Goal: Navigation & Orientation: Find specific page/section

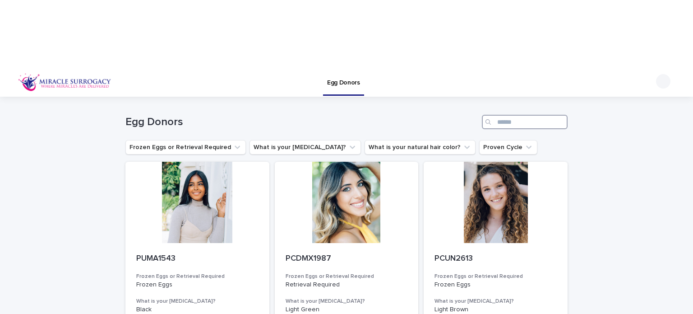
click at [523, 115] on input "Search" at bounding box center [525, 122] width 86 height 14
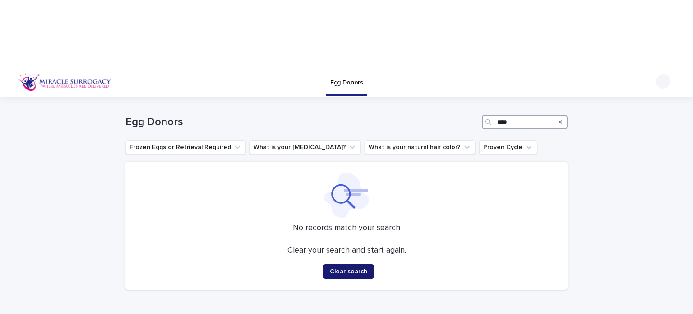
type input "****"
click at [339, 268] on span "Clear search" at bounding box center [348, 271] width 37 height 6
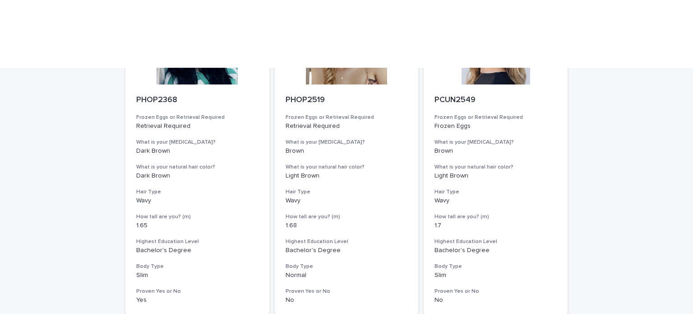
scroll to position [1135, 0]
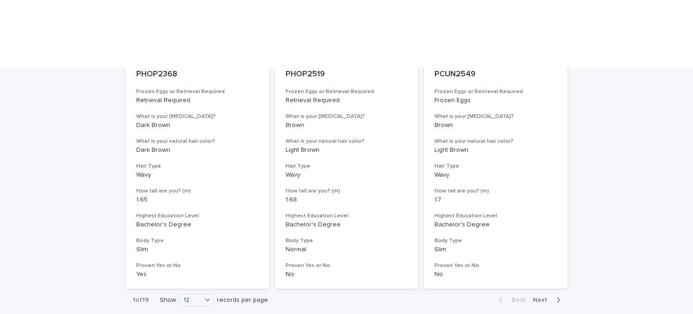
click at [553, 296] on div "button" at bounding box center [557, 300] width 8 height 8
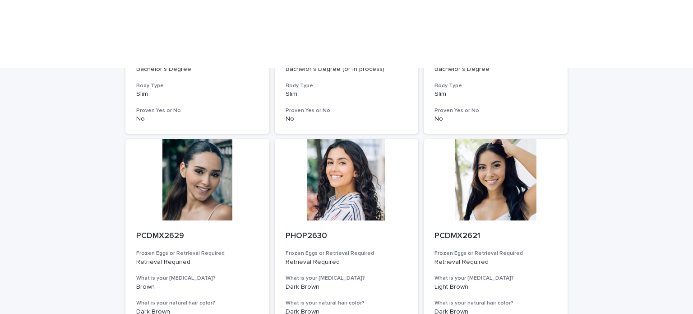
scroll to position [1135, 0]
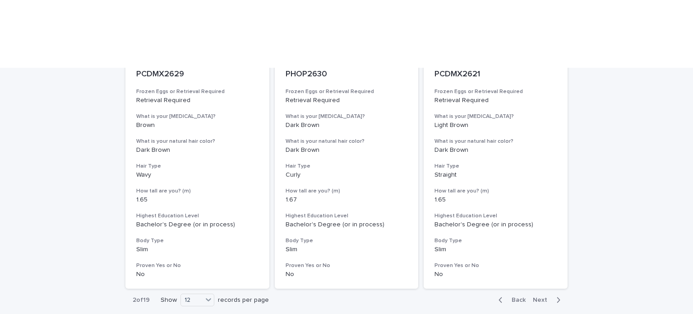
click at [541, 297] on span "Next" at bounding box center [543, 300] width 20 height 6
click at [557, 296] on icon "button" at bounding box center [559, 300] width 4 height 8
click at [517, 297] on span "Back" at bounding box center [516, 300] width 19 height 6
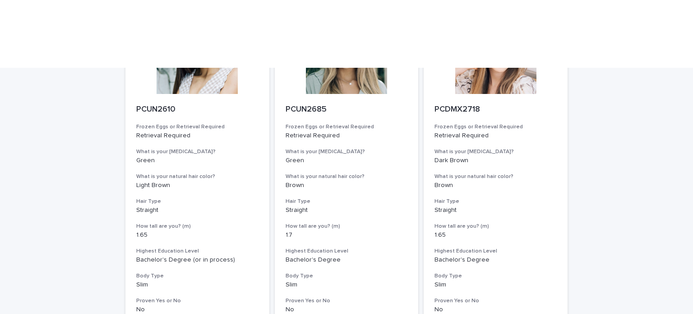
scroll to position [1135, 0]
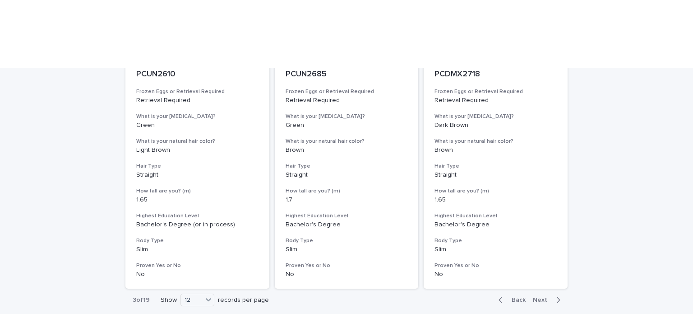
click at [557, 296] on icon "button" at bounding box center [559, 300] width 4 height 8
click at [541, 297] on span "Next" at bounding box center [543, 300] width 20 height 6
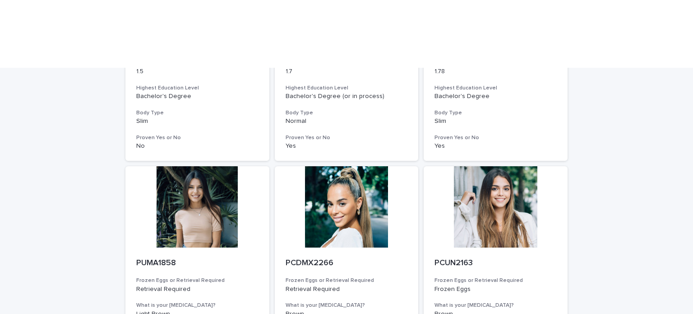
scroll to position [1135, 0]
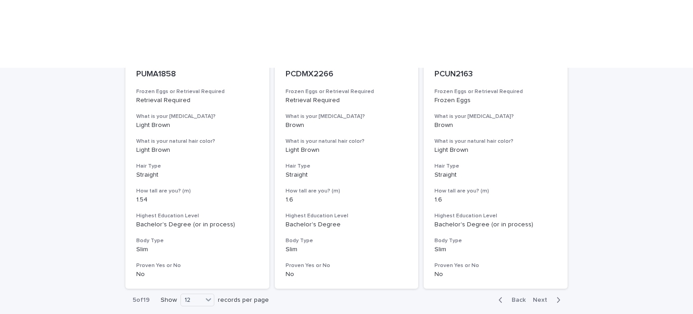
click at [558, 297] on icon "button" at bounding box center [559, 299] width 3 height 5
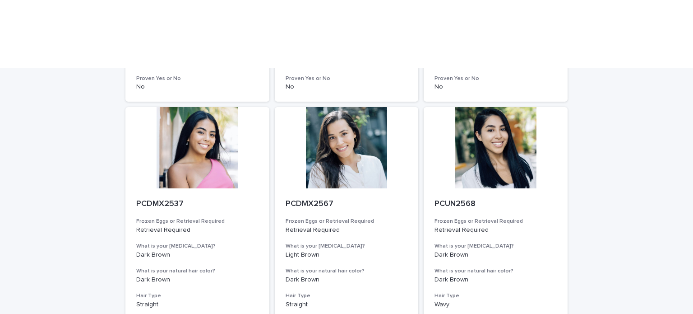
scroll to position [1135, 0]
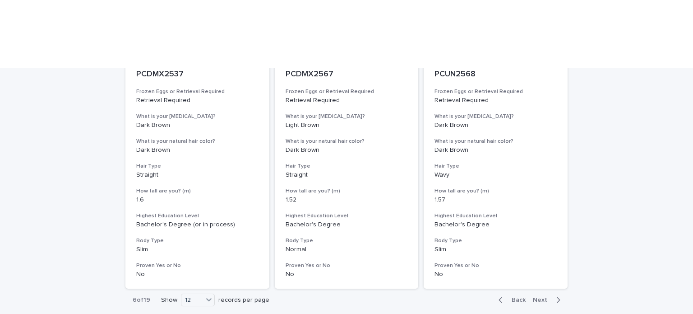
click at [533, 297] on span "Next" at bounding box center [543, 300] width 20 height 6
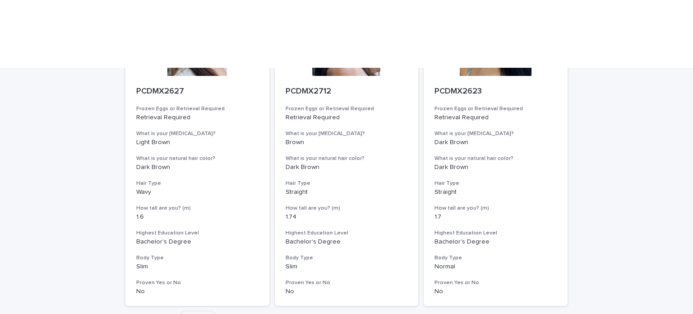
scroll to position [1135, 0]
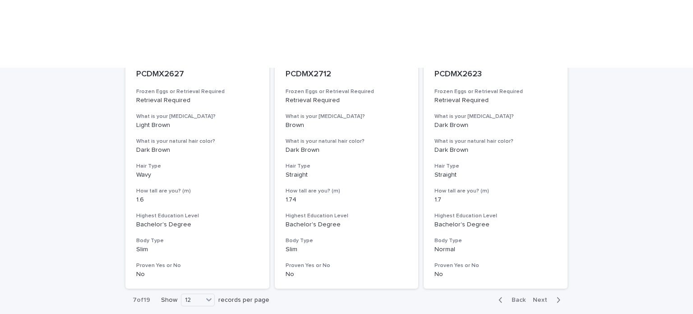
click at [533, 297] on span "Next" at bounding box center [543, 300] width 20 height 6
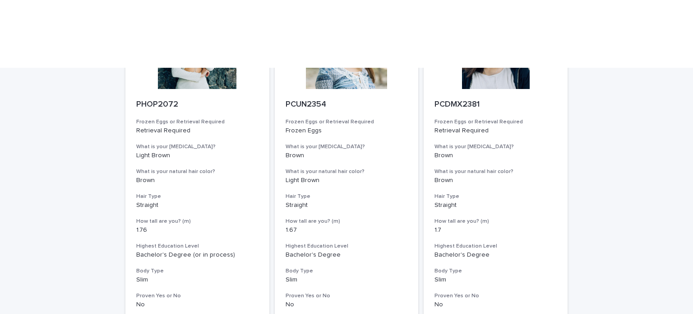
scroll to position [1135, 0]
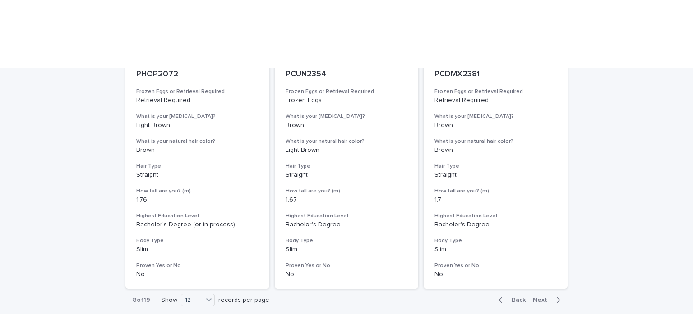
click at [537, 297] on span "Next" at bounding box center [543, 300] width 20 height 6
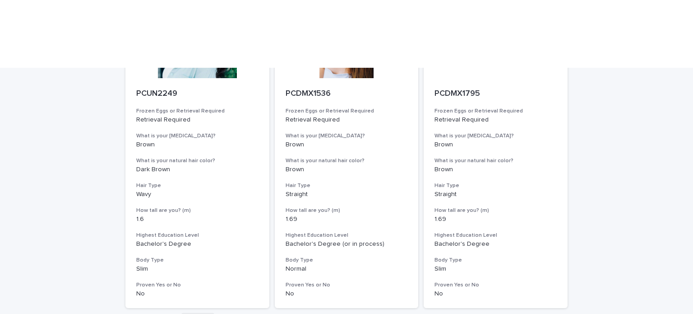
scroll to position [1135, 0]
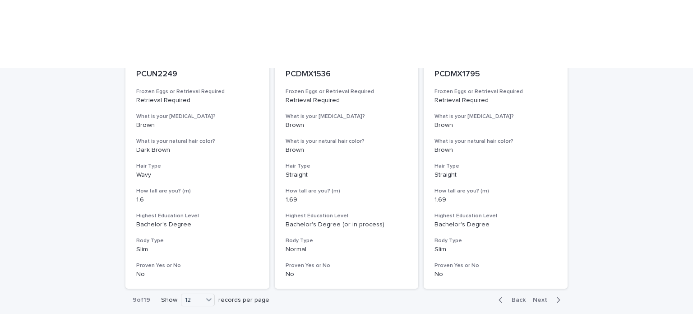
click at [536, 297] on span "Next" at bounding box center [543, 300] width 20 height 6
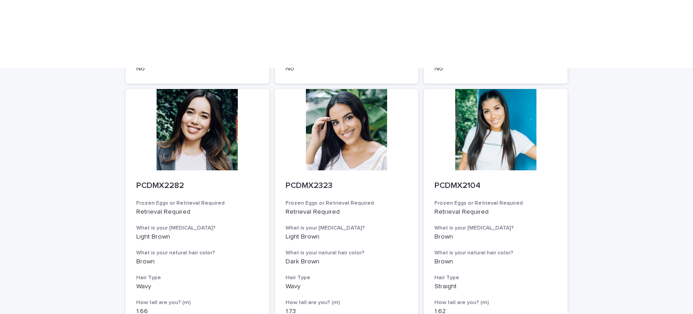
scroll to position [1135, 0]
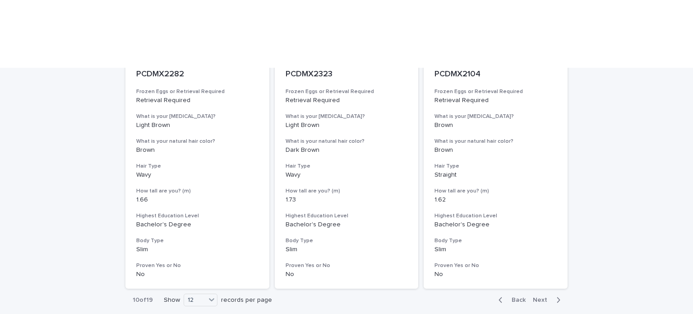
click at [539, 297] on span "Next" at bounding box center [543, 300] width 20 height 6
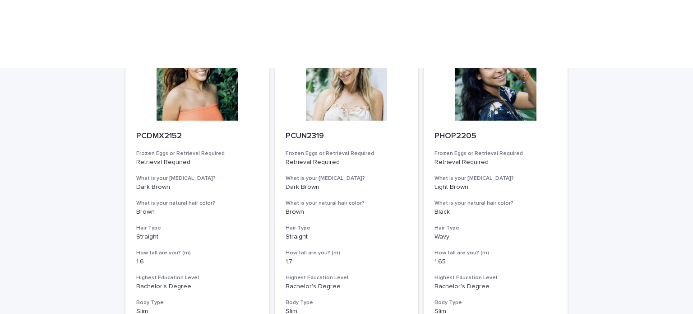
scroll to position [1135, 0]
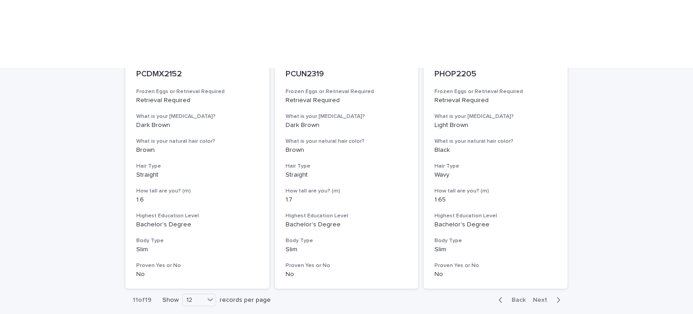
click at [539, 297] on span "Next" at bounding box center [543, 300] width 20 height 6
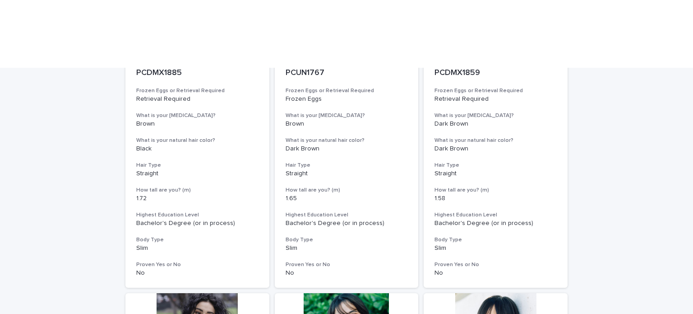
scroll to position [1135, 0]
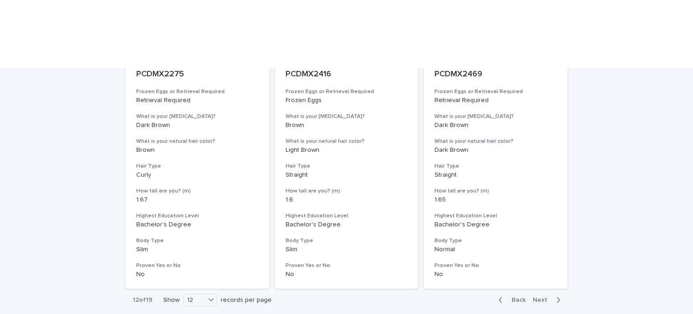
click at [533, 297] on span "Next" at bounding box center [543, 300] width 20 height 6
